Goal: Find specific page/section: Find specific page/section

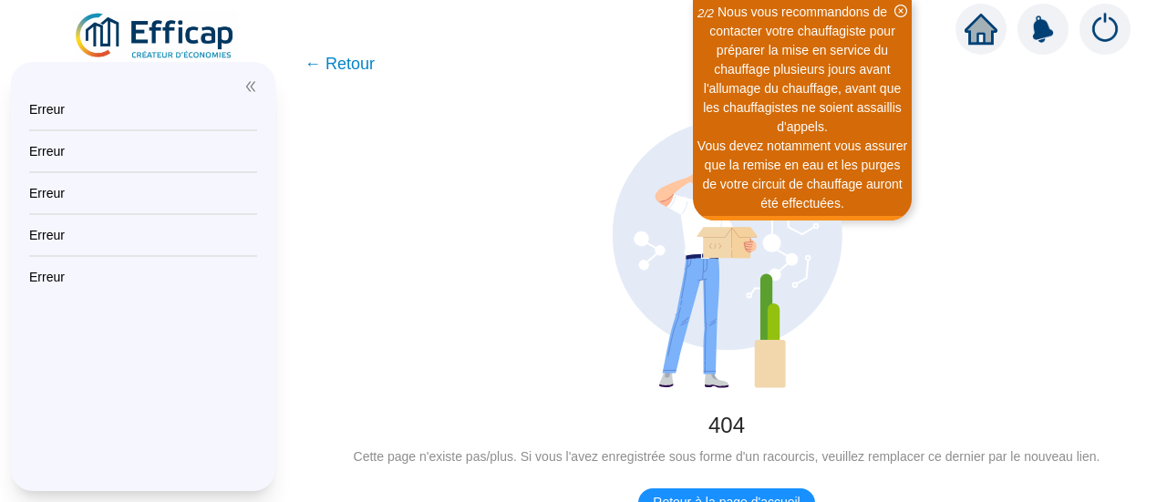
click at [899, 4] on div "Nous vous recommandons de contacter votre chauffagiste pour préparer la mise en…" at bounding box center [802, 70] width 213 height 134
click at [899, 8] on icon "close-circle" at bounding box center [900, 11] width 13 height 13
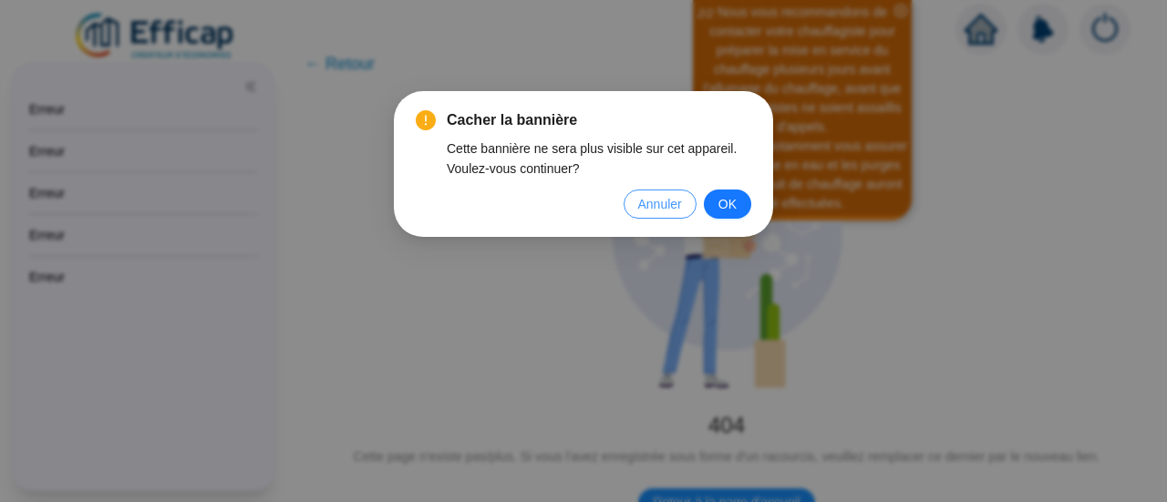
click at [675, 203] on span "Annuler" at bounding box center [660, 204] width 44 height 20
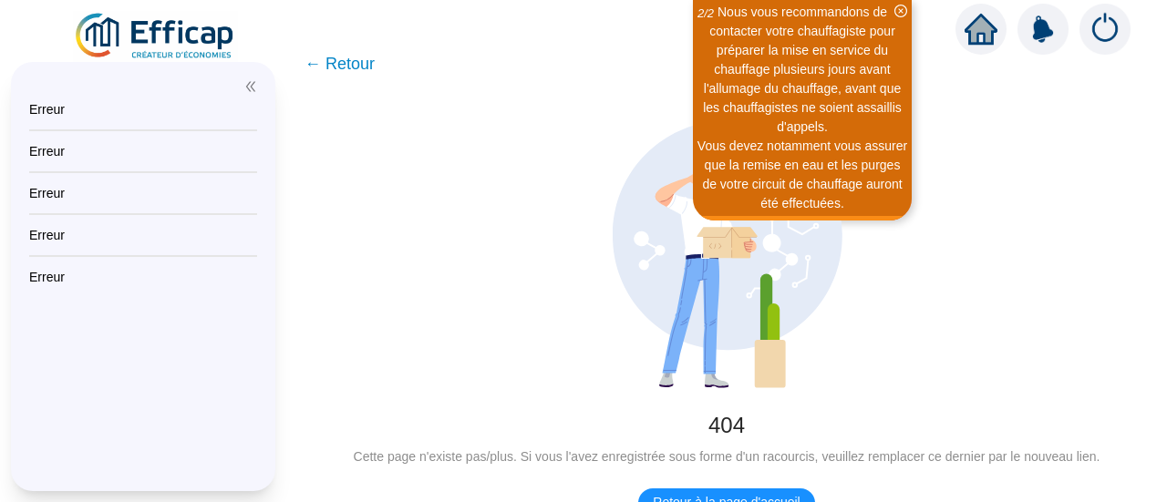
click at [250, 85] on icon "double-left" at bounding box center [250, 86] width 13 height 13
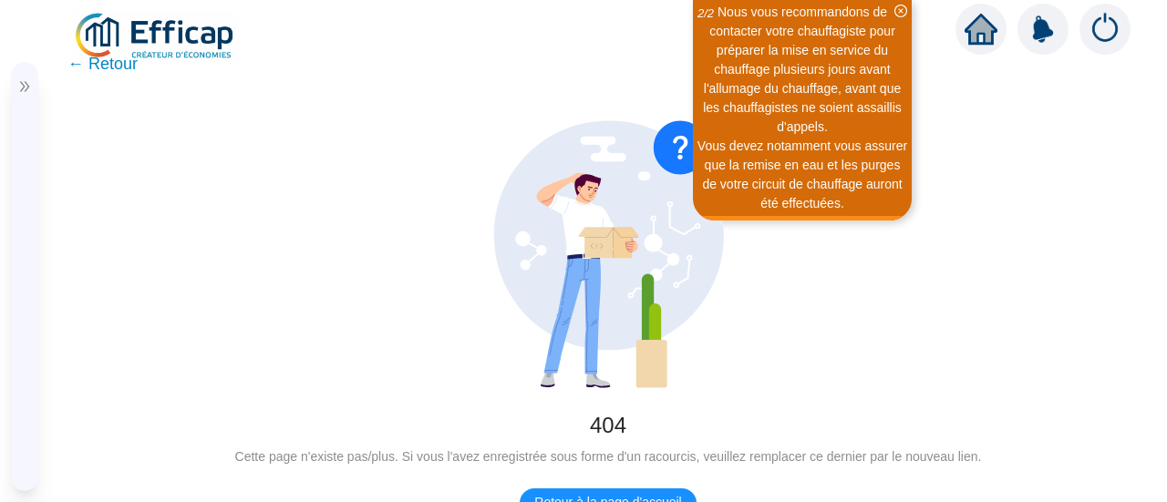
click at [18, 87] on icon "double-right" at bounding box center [24, 86] width 13 height 13
